Goal: Information Seeking & Learning: Compare options

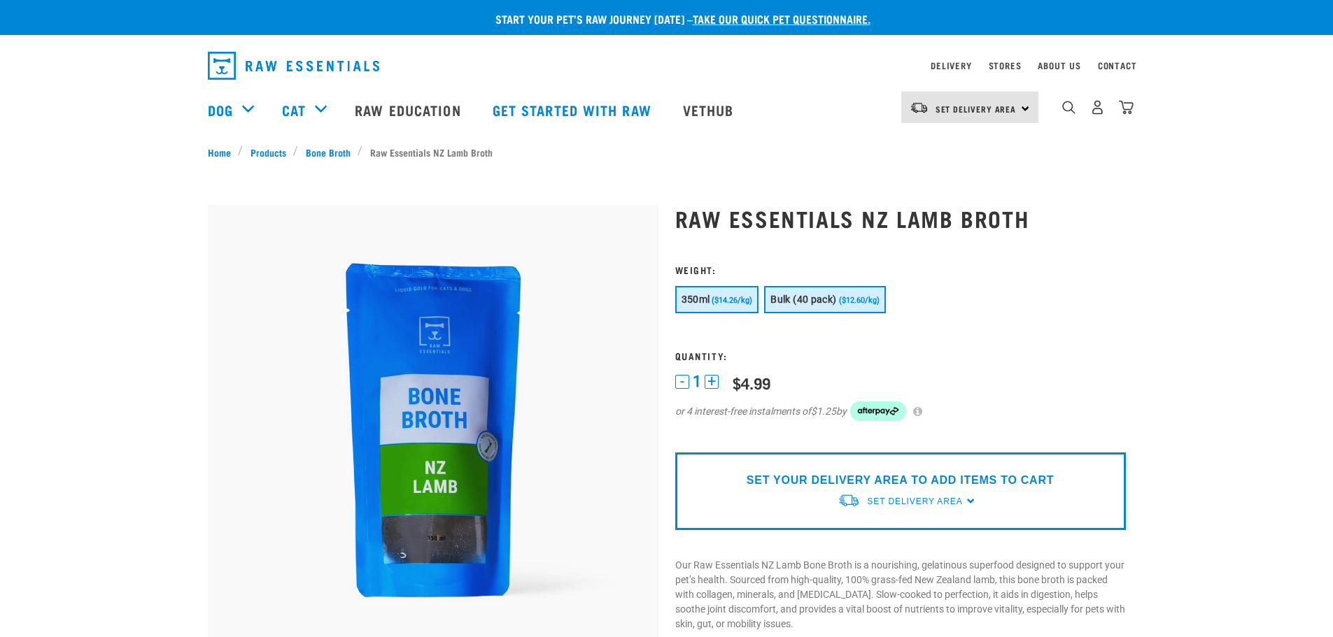
click at [832, 308] on button "Bulk (40 pack) ($12.60/kg)" at bounding box center [824, 299] width 121 height 27
click at [741, 304] on span "($14.26/kg)" at bounding box center [731, 300] width 41 height 9
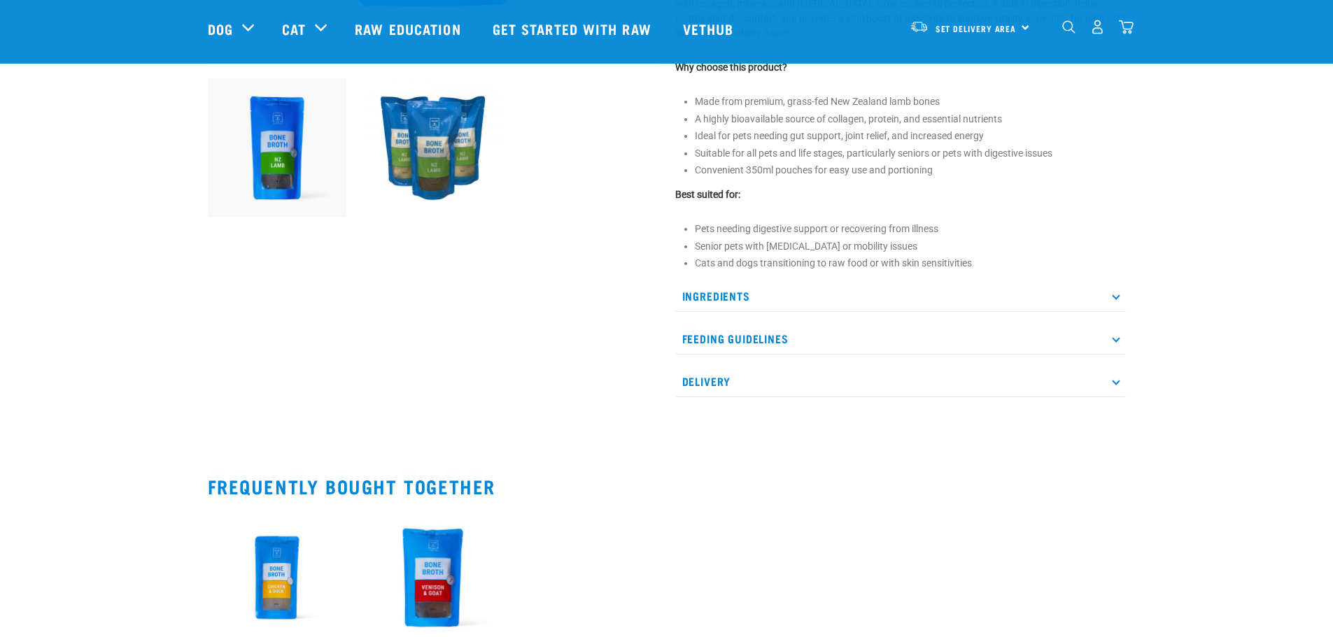
scroll to position [490, 0]
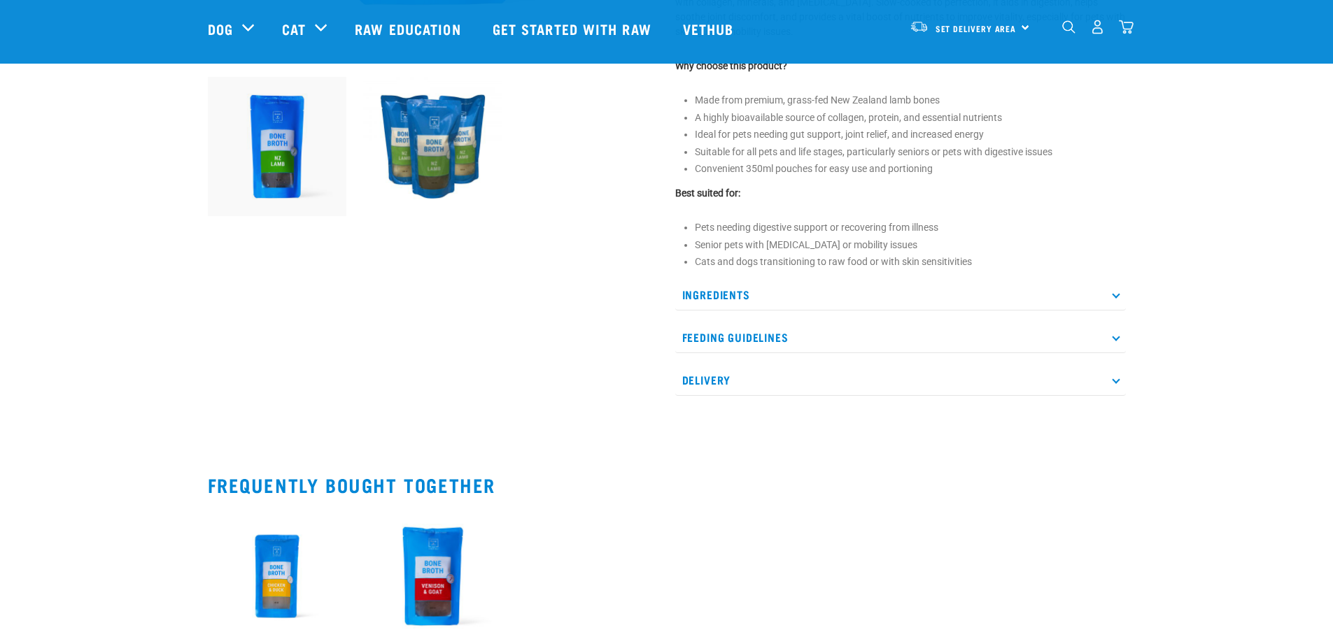
click at [877, 344] on p "Feeding Guidelines" at bounding box center [900, 337] width 451 height 31
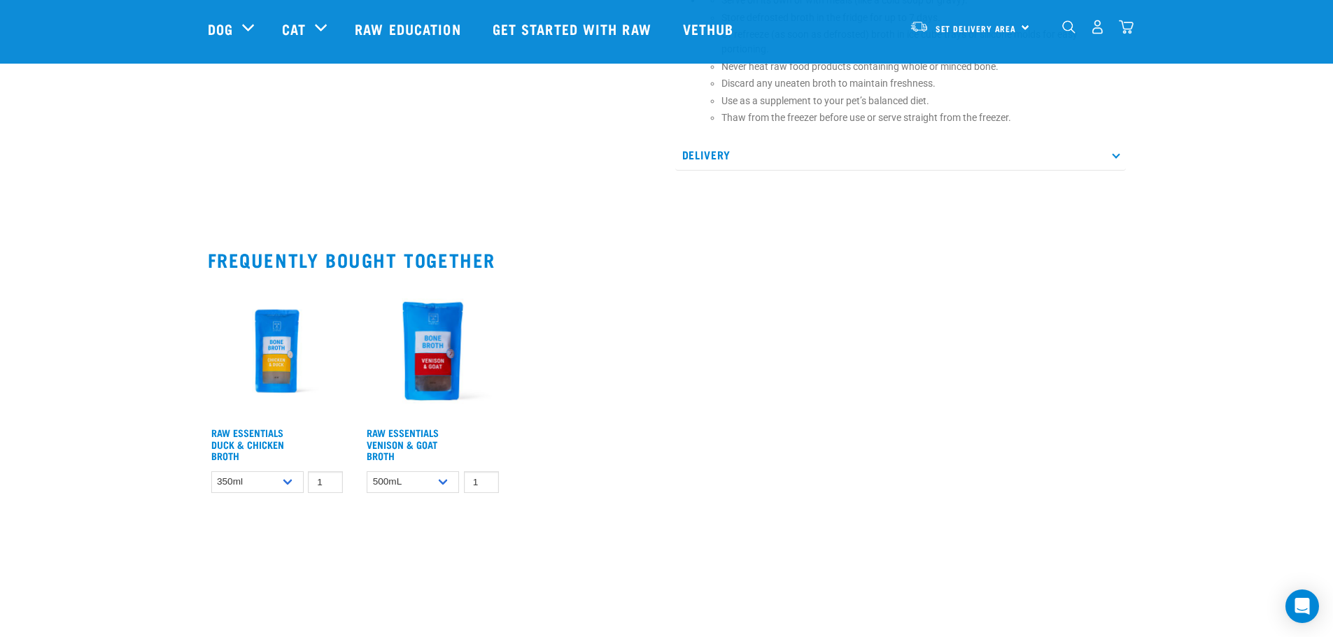
scroll to position [909, 0]
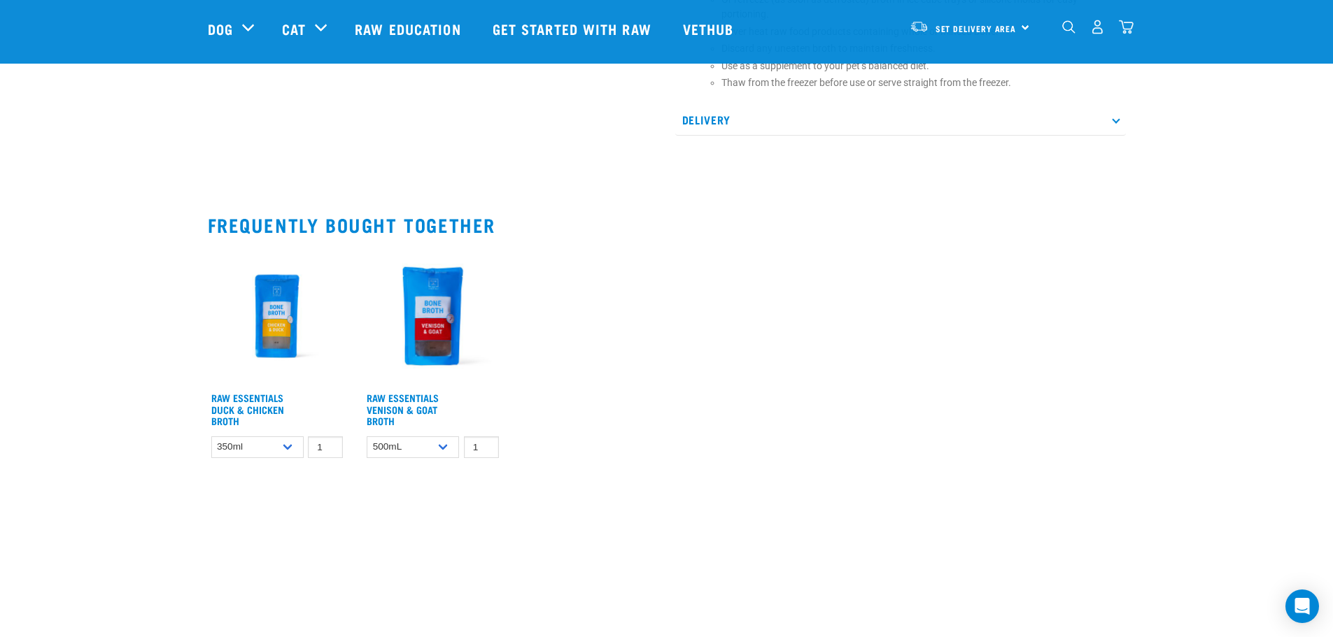
click at [427, 355] on img at bounding box center [432, 316] width 139 height 139
